Goal: Transaction & Acquisition: Purchase product/service

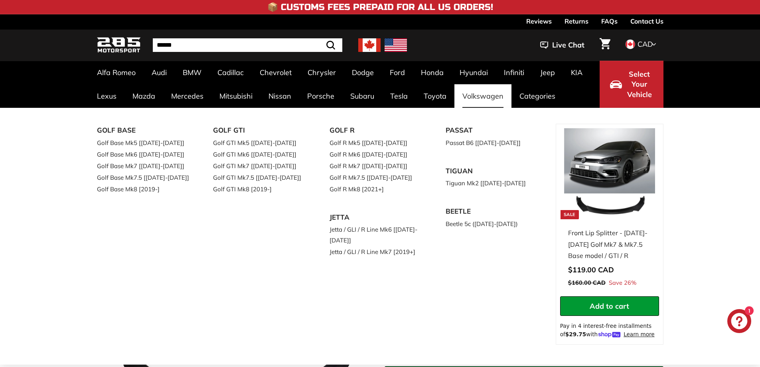
click at [471, 97] on link "Volkswagen" at bounding box center [482, 96] width 57 height 24
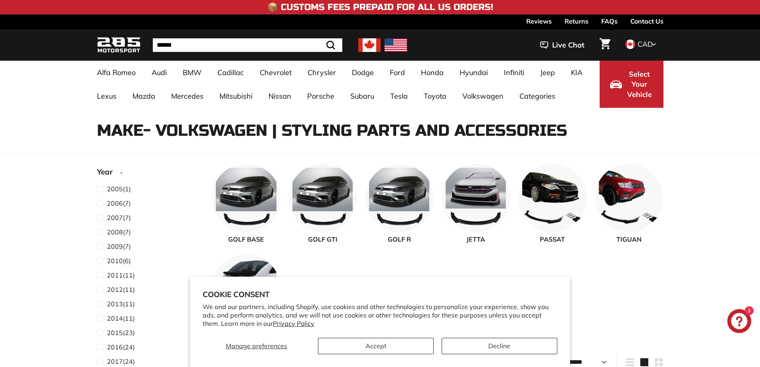
select select "**********"
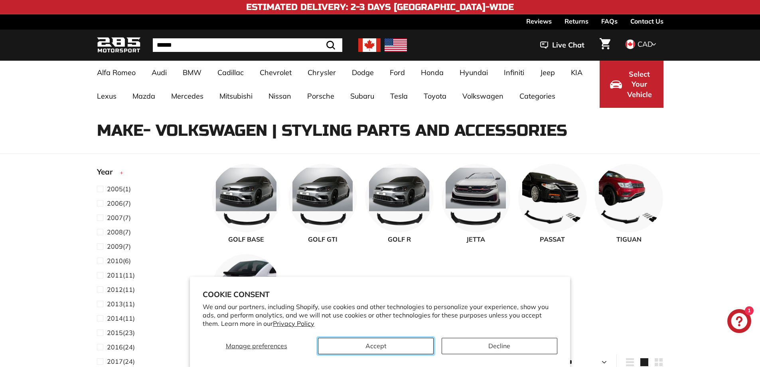
click at [380, 343] on button "Accept" at bounding box center [376, 346] width 116 height 16
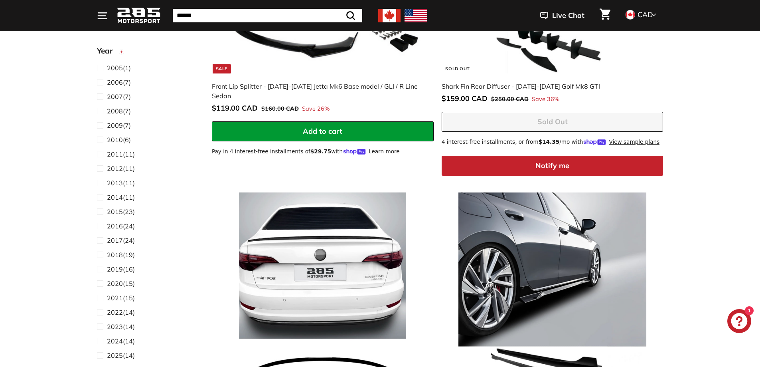
scroll to position [1835, 0]
